Goal: Use online tool/utility: Utilize a website feature to perform a specific function

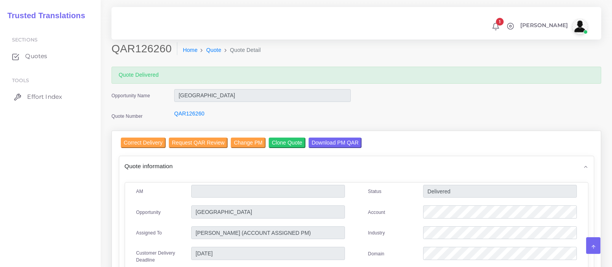
click at [52, 94] on span "Effort Index" at bounding box center [44, 97] width 35 height 9
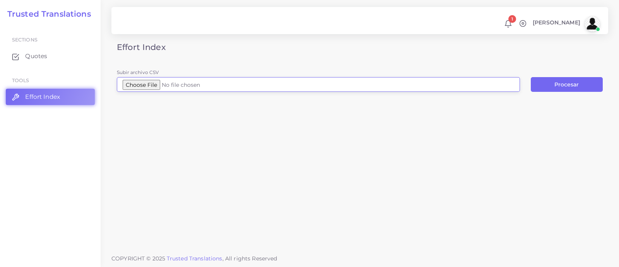
click at [159, 86] on input "Subir archivo CSV" at bounding box center [318, 84] width 403 height 15
type input "C:\fakepath\2025 Childrens APAP IBU Dosing.docx.csv"
click at [575, 87] on button "Procesar" at bounding box center [567, 84] width 72 height 15
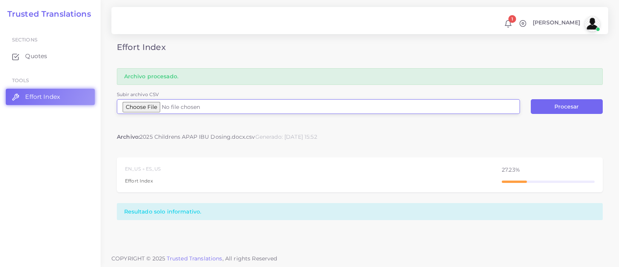
click at [151, 110] on input "Subir archivo CSV" at bounding box center [318, 106] width 403 height 15
type input "C:\fakepath\Free clinic resources.docx.csv"
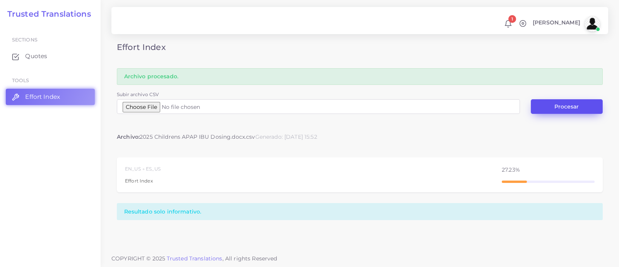
click at [558, 107] on button "Procesar" at bounding box center [567, 106] width 72 height 15
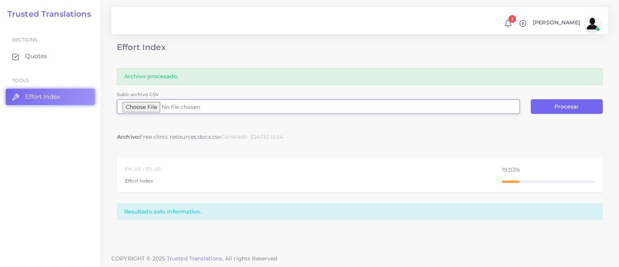
click at [152, 106] on input "Subir archivo CSV" at bounding box center [318, 106] width 403 height 15
type input "C:\fakepath\Free clinic resources.docx (1).csv"
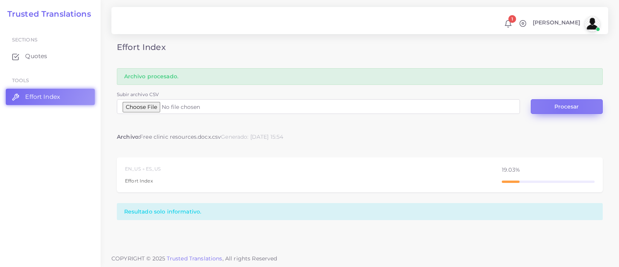
click at [564, 108] on button "Procesar" at bounding box center [567, 106] width 72 height 15
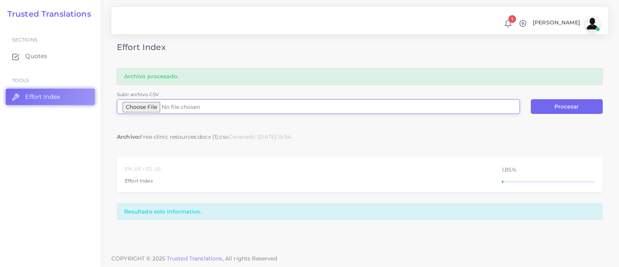
click at [141, 108] on input "Subir archivo CSV" at bounding box center [318, 106] width 403 height 15
type input "C:\fakepath\Free clinic resources.docx (2).csv"
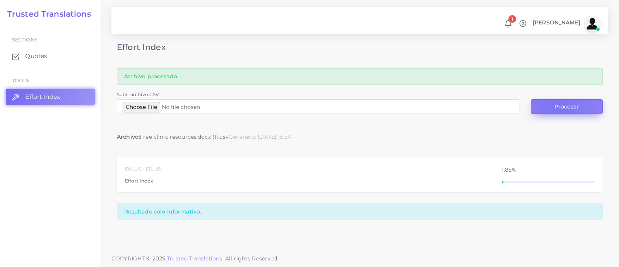
click at [557, 107] on button "Procesar" at bounding box center [567, 106] width 72 height 15
